Goal: Check status: Check status

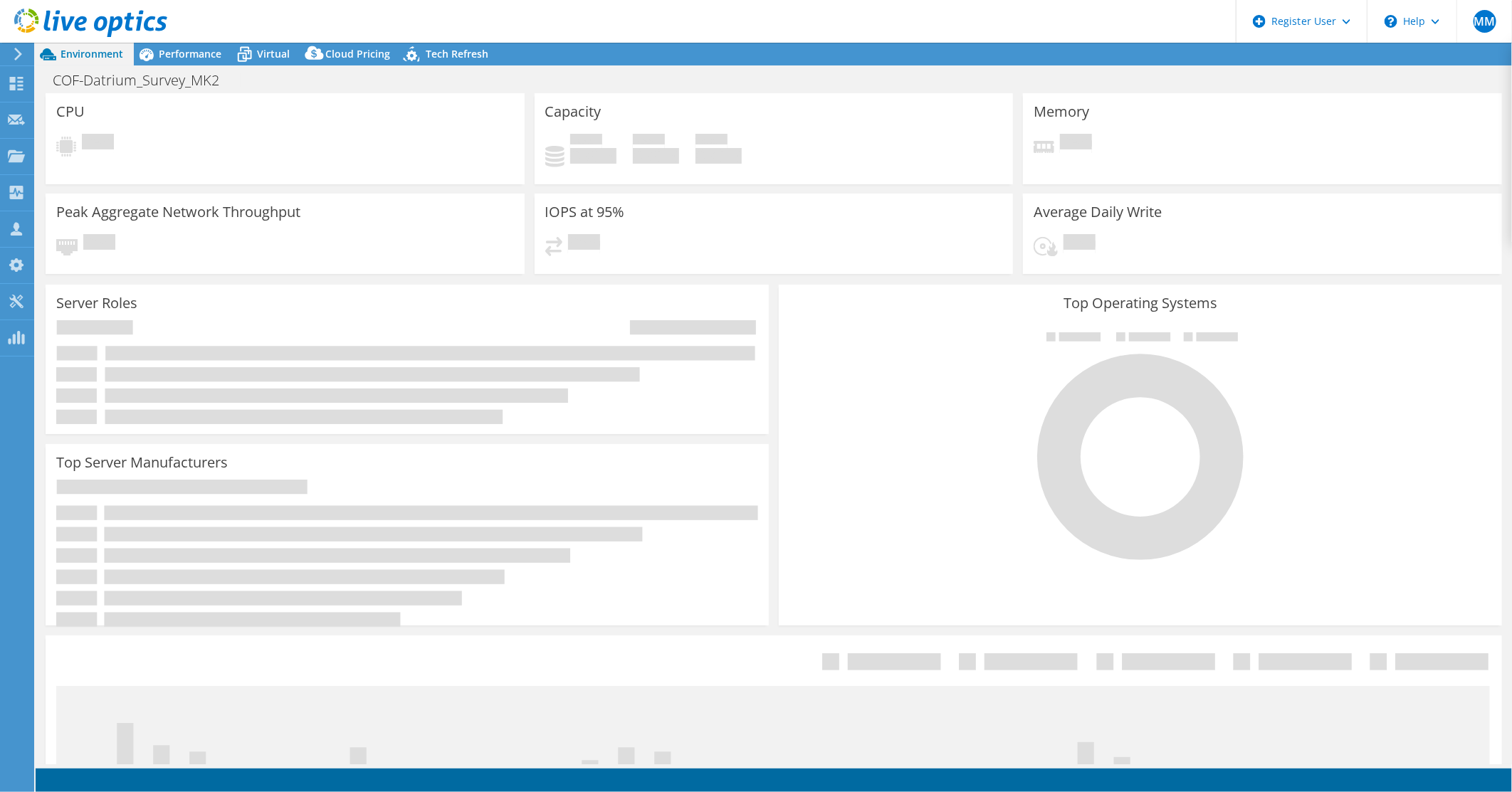
select select "USWest"
select select "USD"
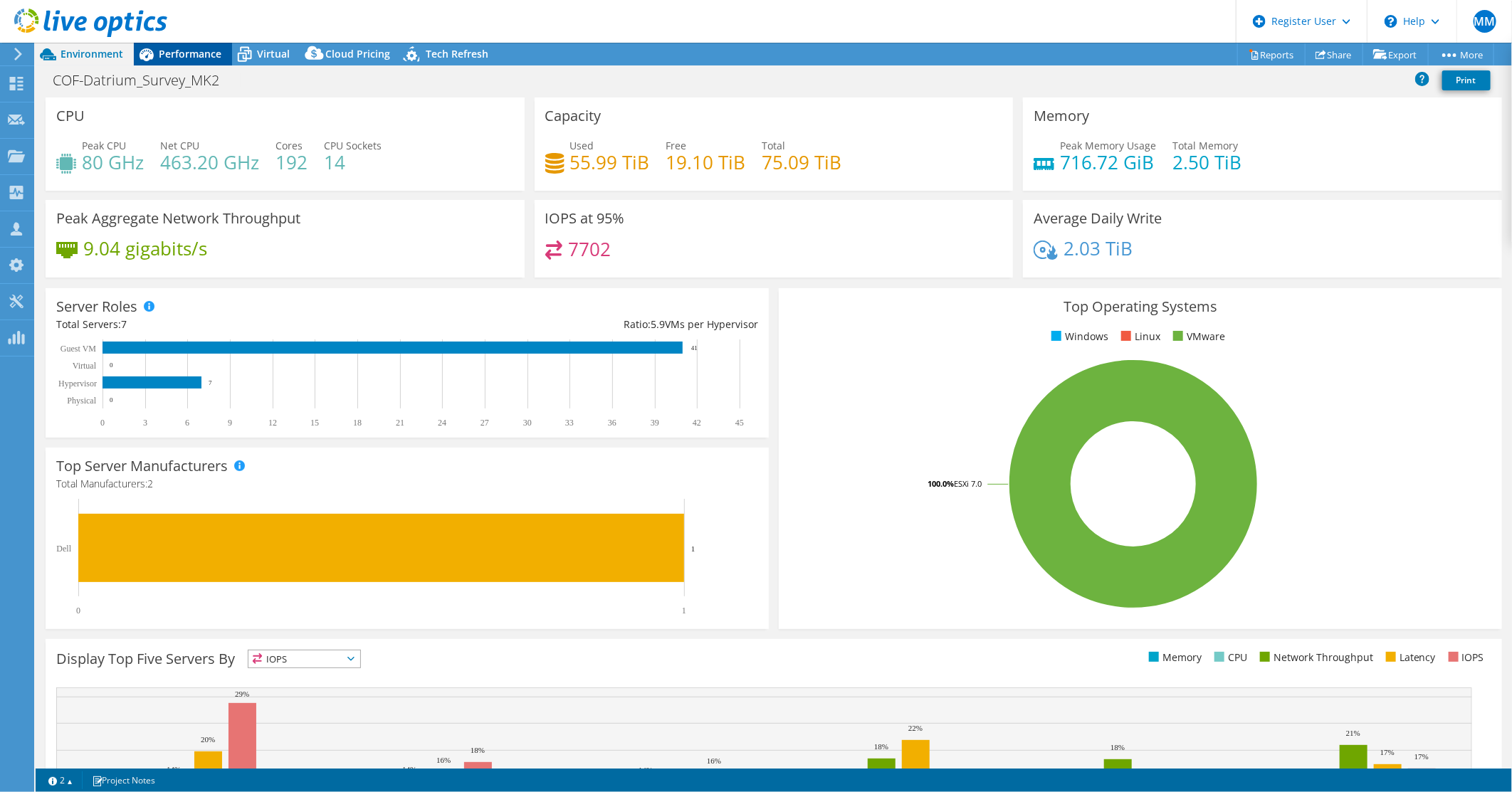
click at [159, 55] on span "Performance" at bounding box center [190, 54] width 63 height 14
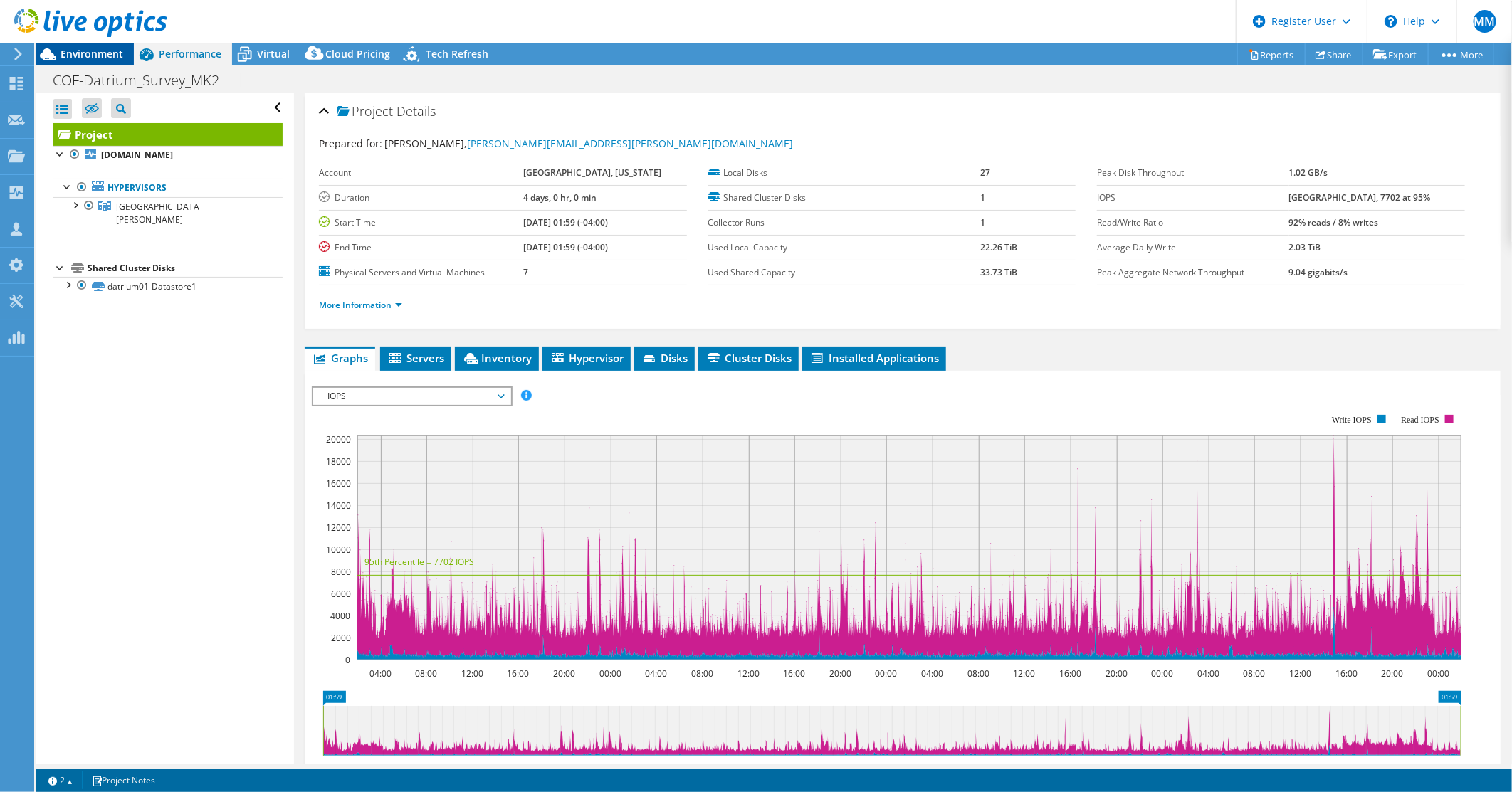
click at [103, 53] on span "Environment" at bounding box center [92, 54] width 63 height 14
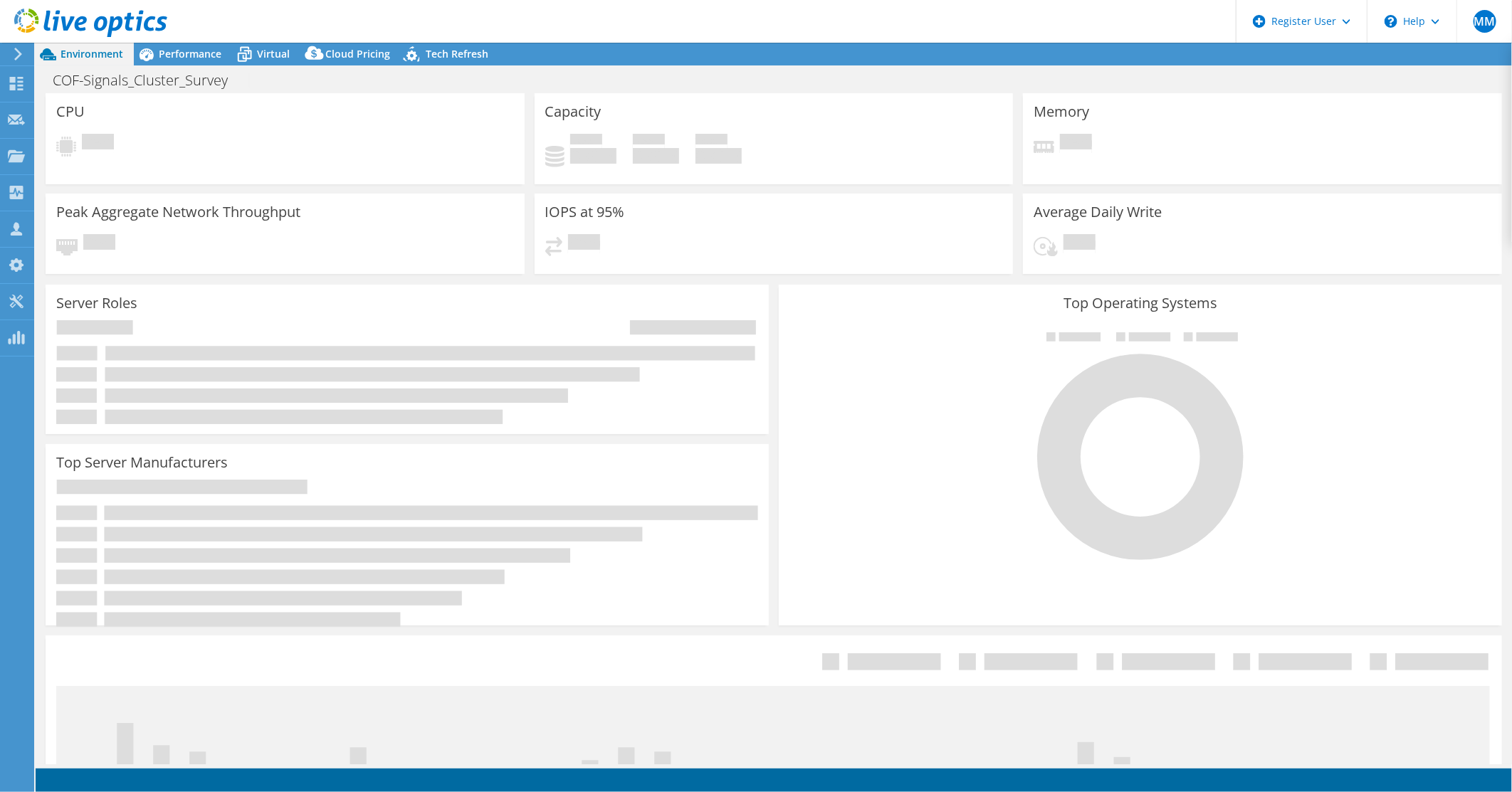
select select "EUFrankfurt"
select select "USD"
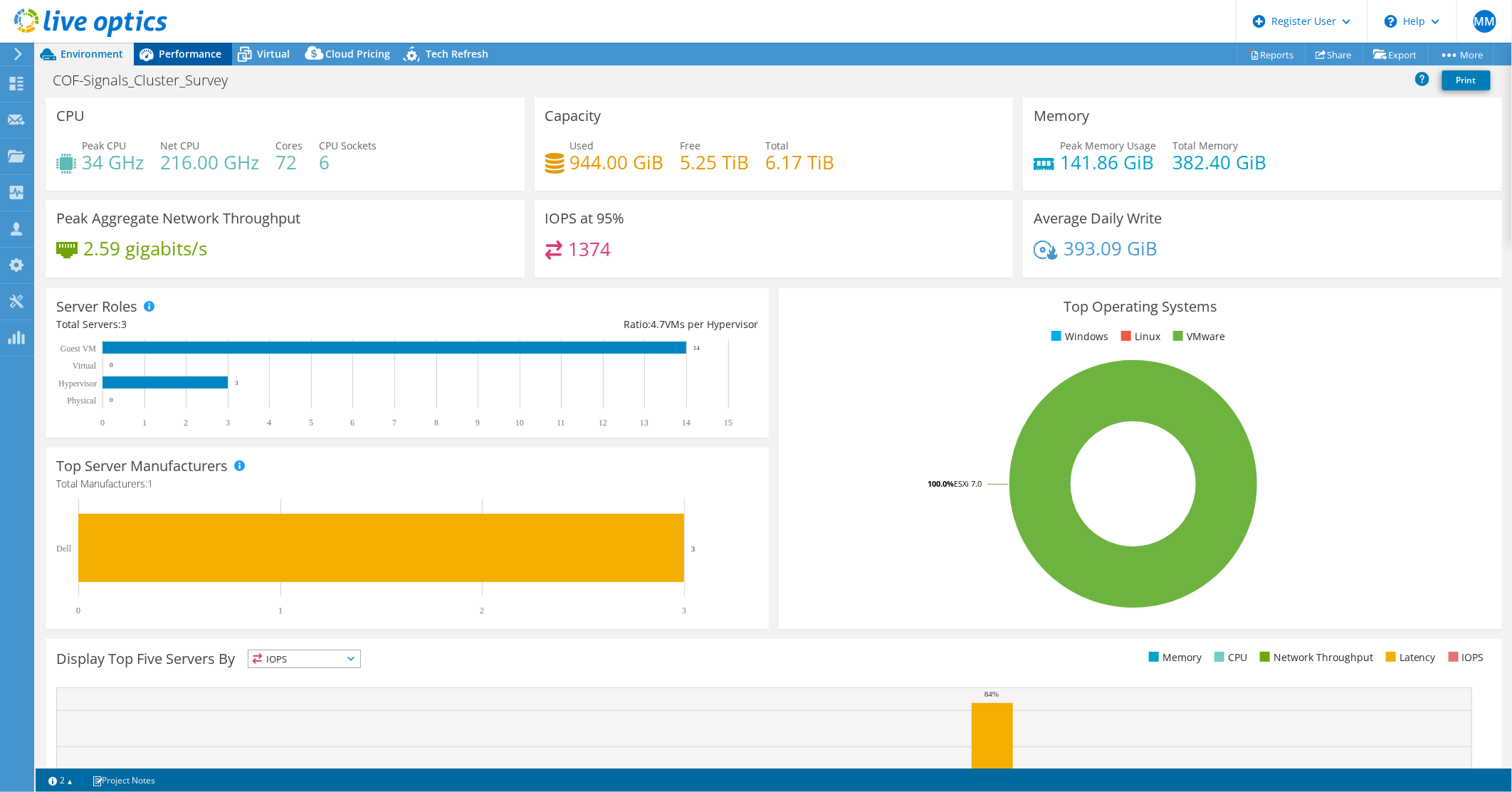
click at [197, 48] on span "Performance" at bounding box center [190, 54] width 63 height 14
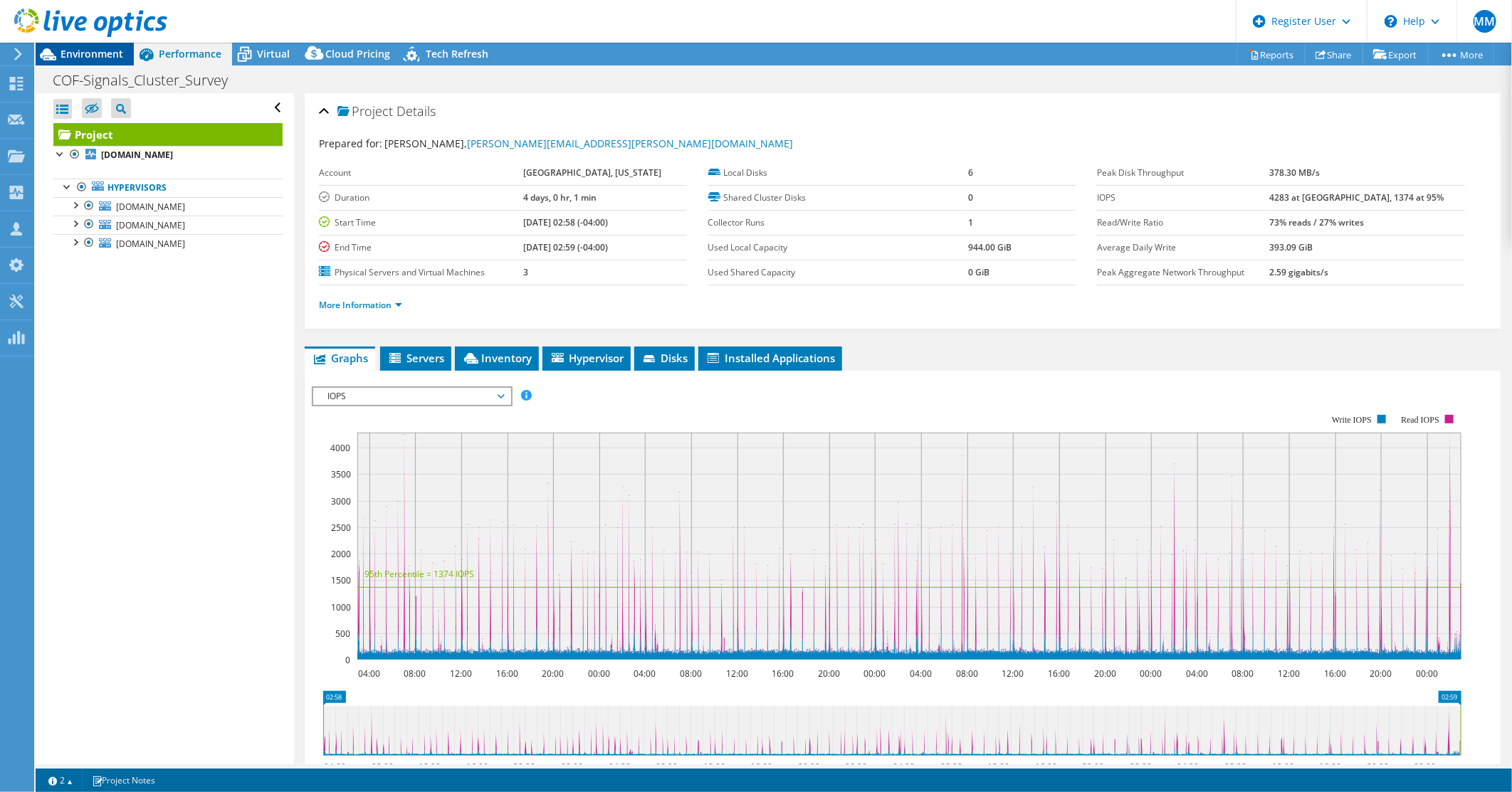
click at [74, 55] on span "Environment" at bounding box center [92, 54] width 63 height 14
